Goal: Complete application form

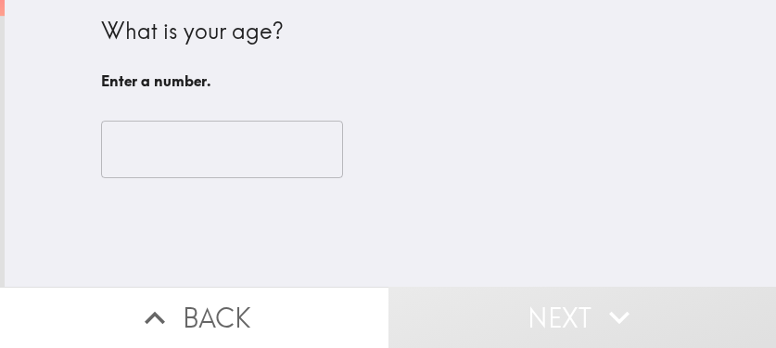
click at [165, 148] on input "number" at bounding box center [222, 150] width 242 height 58
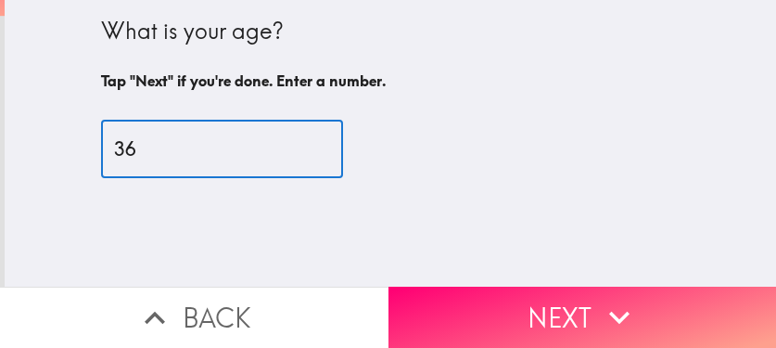
type input "36"
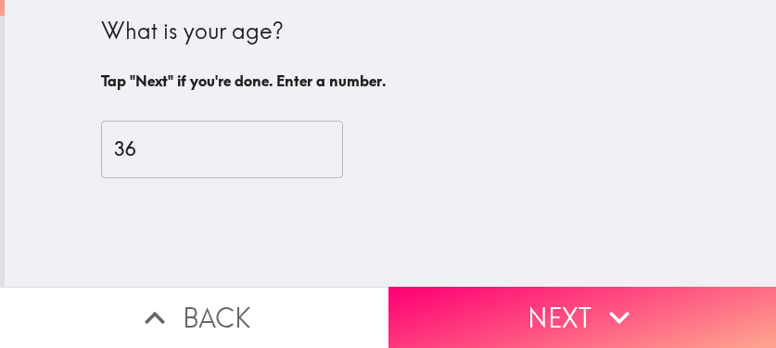
click at [549, 292] on button "Next" at bounding box center [583, 317] width 389 height 61
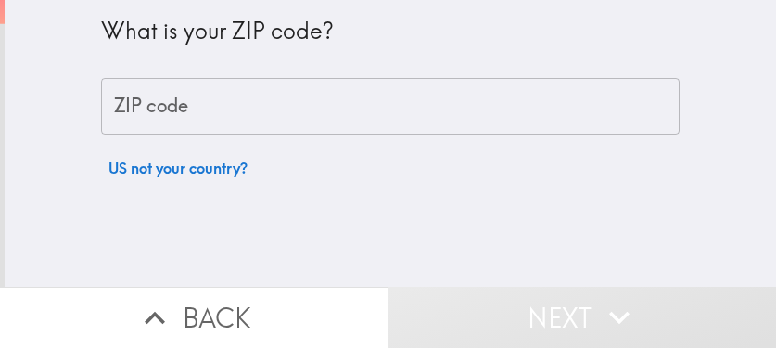
click at [456, 116] on input "ZIP code" at bounding box center [390, 107] width 579 height 58
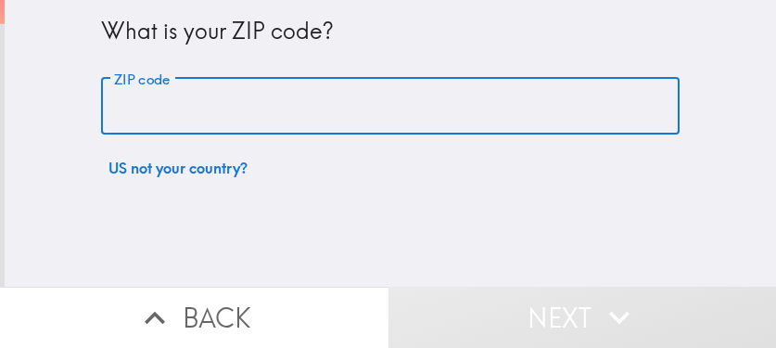
paste input "33621"
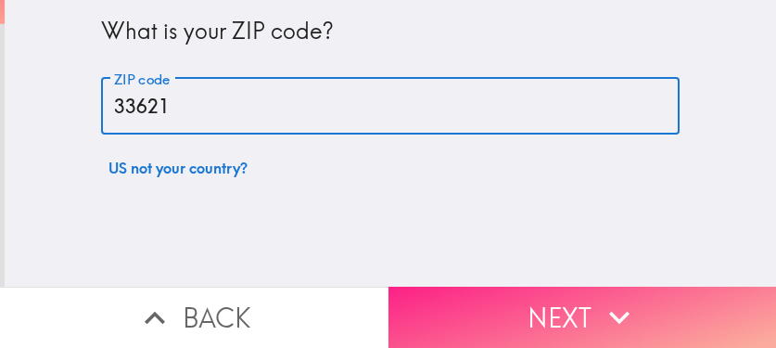
type input "33621"
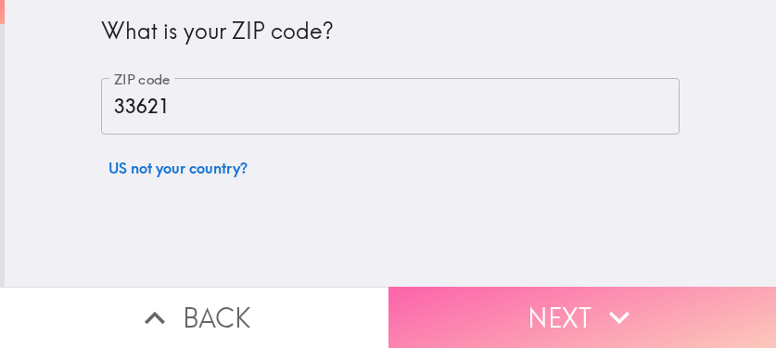
click at [584, 313] on button "Next" at bounding box center [583, 317] width 389 height 61
